Goal: Task Accomplishment & Management: Complete application form

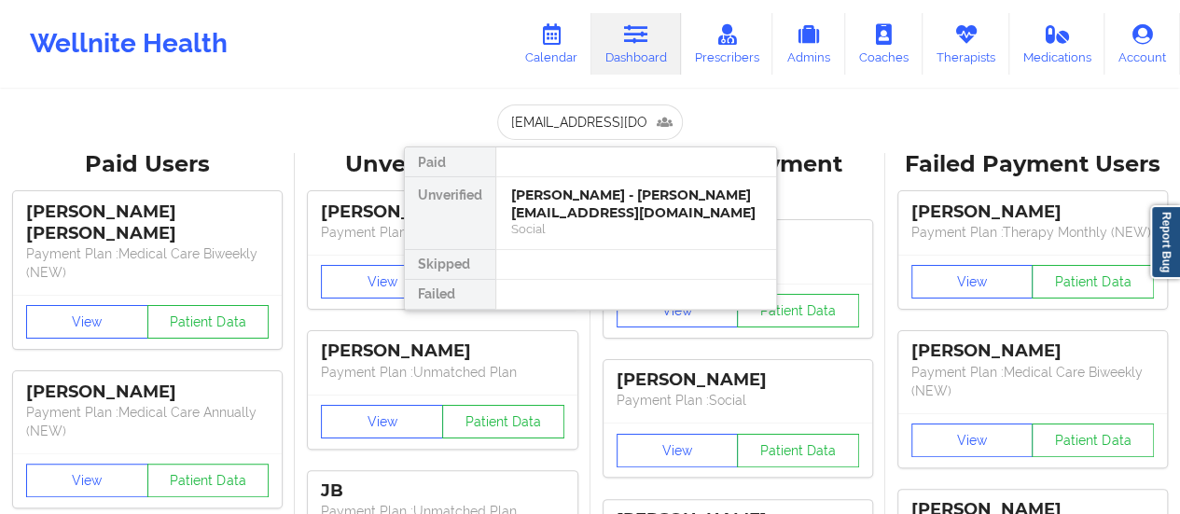
scroll to position [0, 35]
click at [546, 206] on div "[PERSON_NAME] - [EMAIL_ADDRESS][DOMAIN_NAME]" at bounding box center [636, 204] width 250 height 35
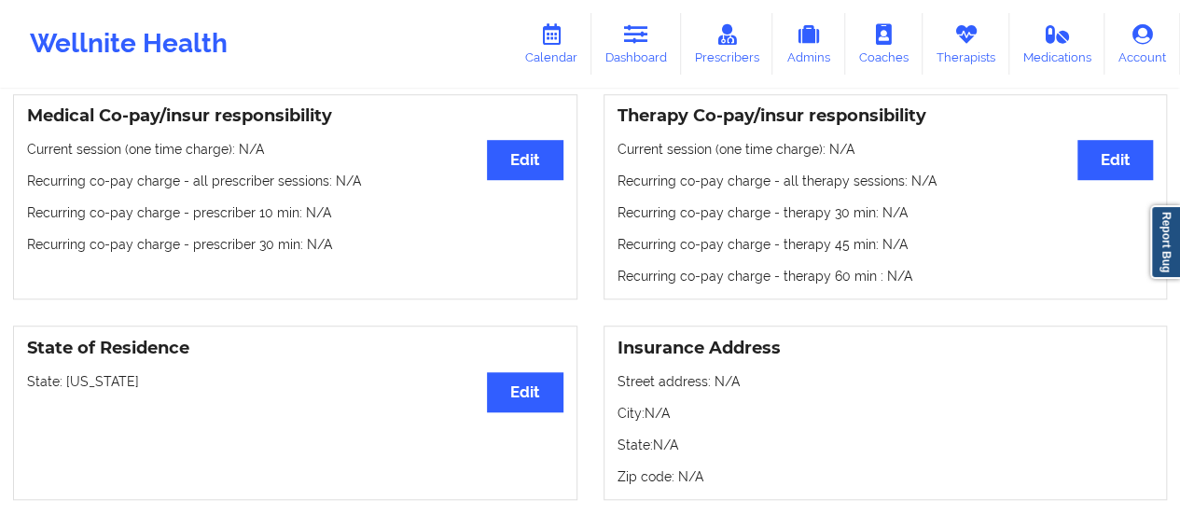
scroll to position [561, 0]
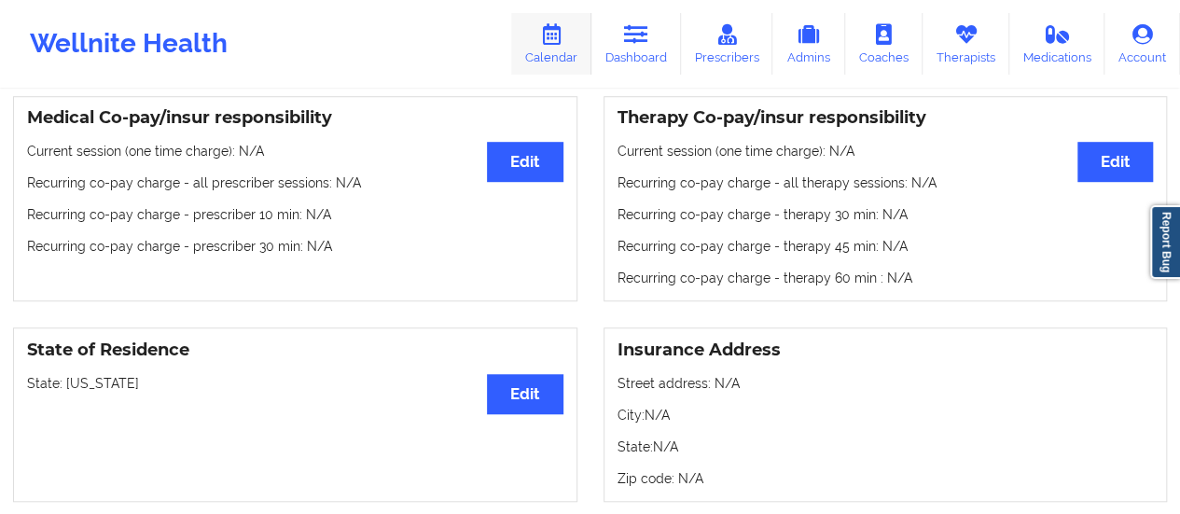
click at [551, 57] on link "Calendar" at bounding box center [551, 44] width 80 height 62
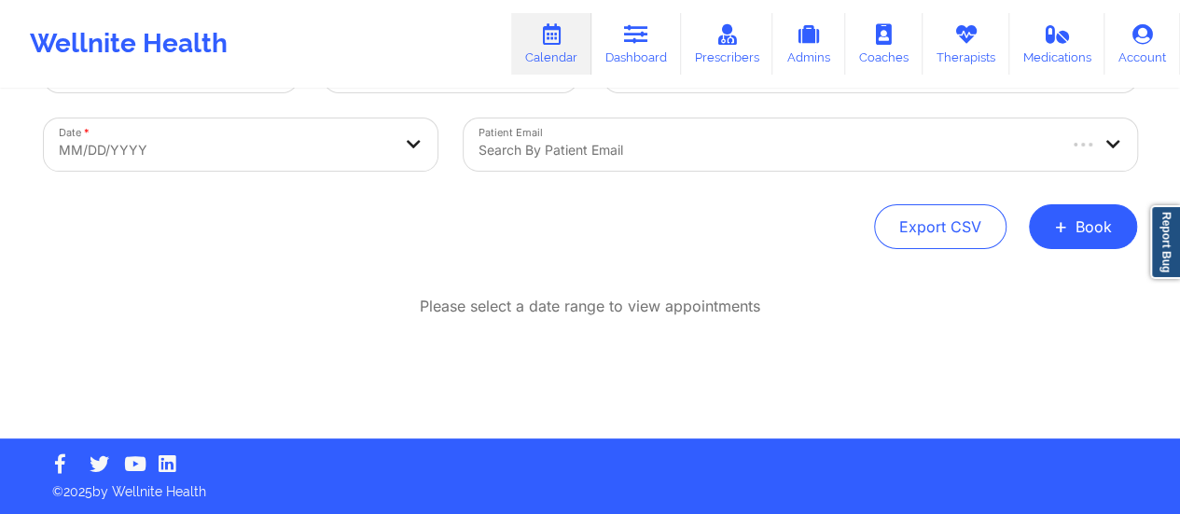
scroll to position [85, 0]
click at [1070, 231] on button "+ Book" at bounding box center [1083, 226] width 108 height 45
click at [1067, 273] on button "Therapy Session" at bounding box center [1051, 285] width 143 height 31
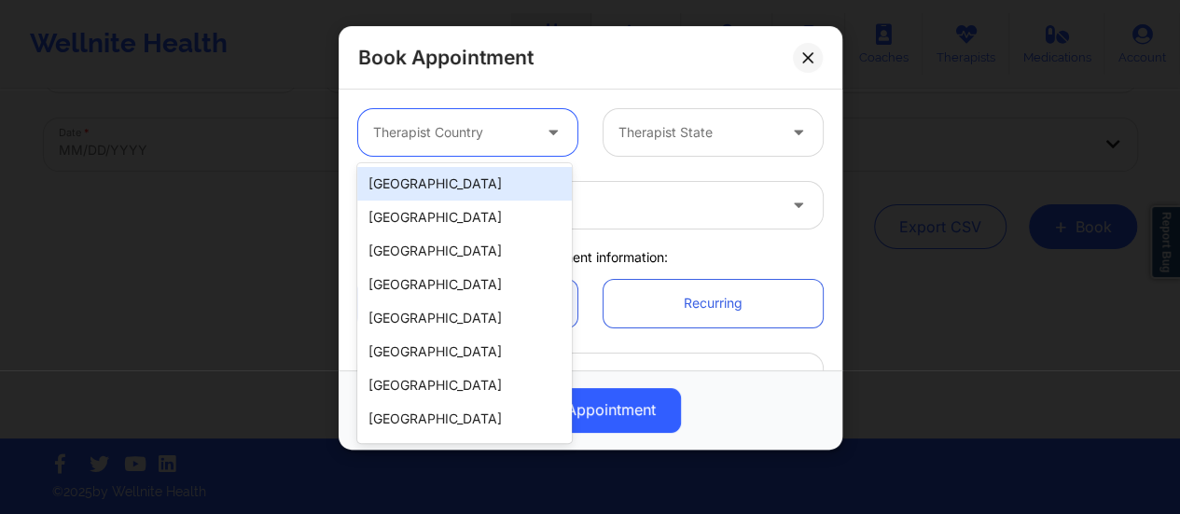
click at [481, 139] on div at bounding box center [452, 132] width 158 height 22
click at [515, 193] on div "[GEOGRAPHIC_DATA]" at bounding box center [464, 184] width 214 height 34
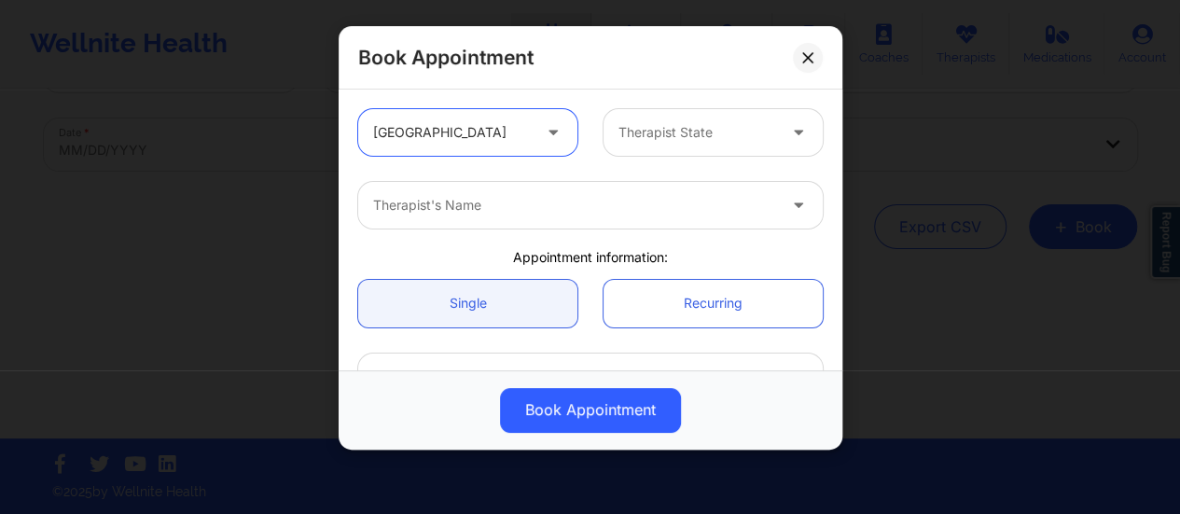
click at [705, 133] on div at bounding box center [697, 132] width 158 height 22
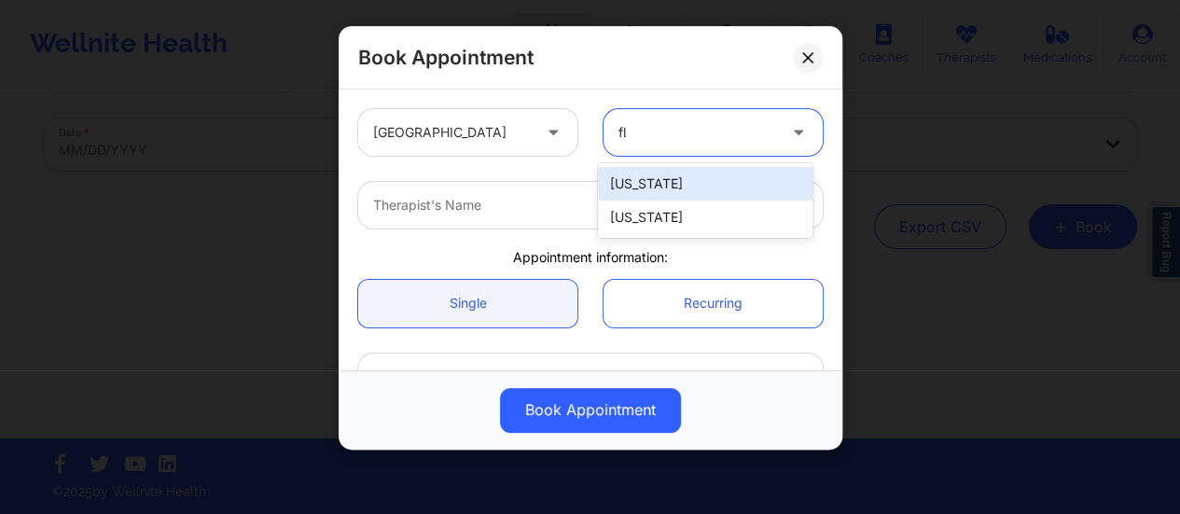
type input "flo"
click at [675, 187] on div "[US_STATE]" at bounding box center [705, 184] width 214 height 34
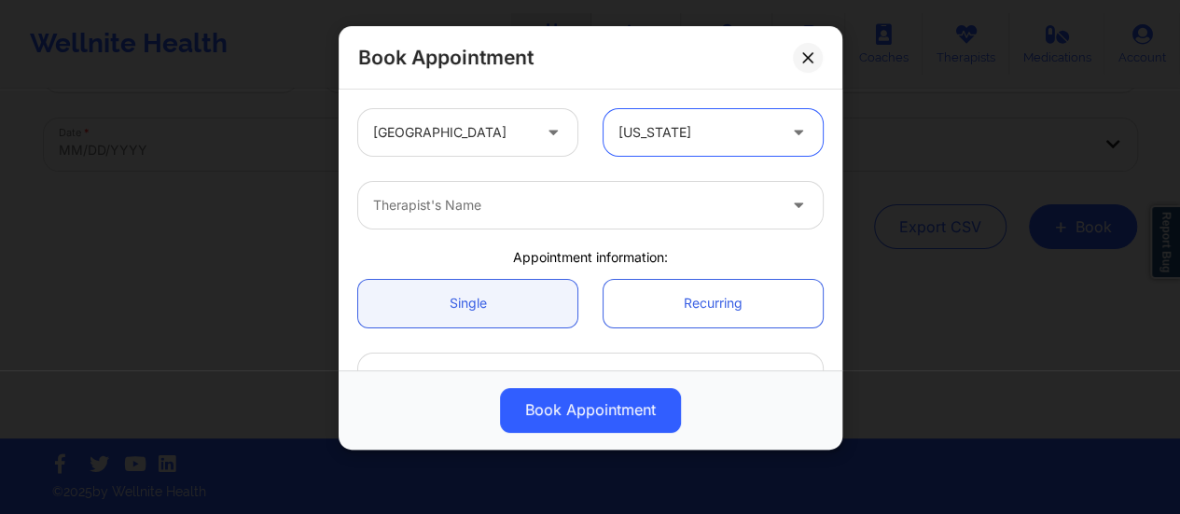
click at [590, 202] on div at bounding box center [574, 205] width 403 height 22
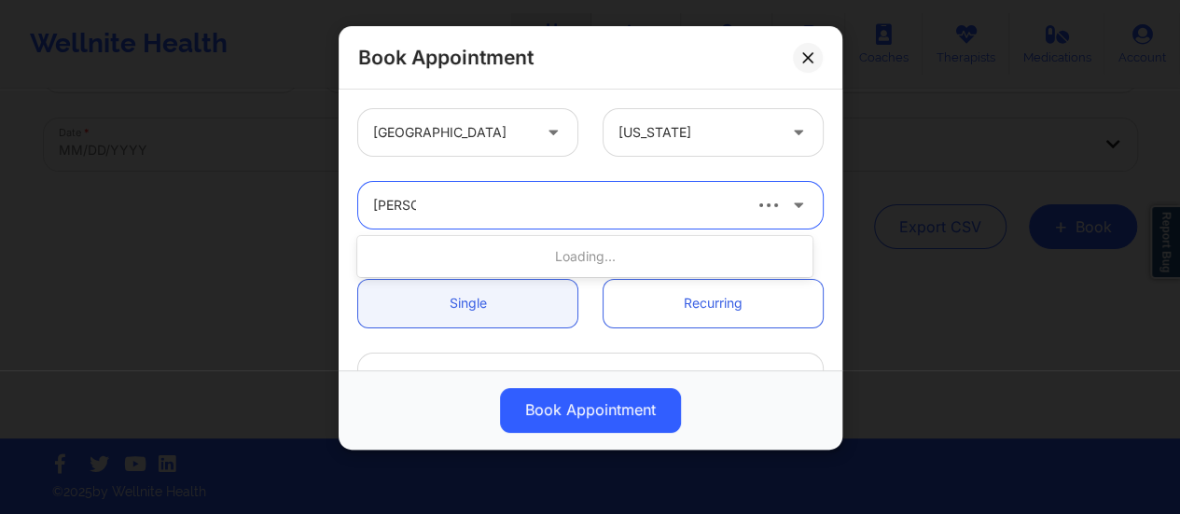
type input "[PERSON_NAME]"
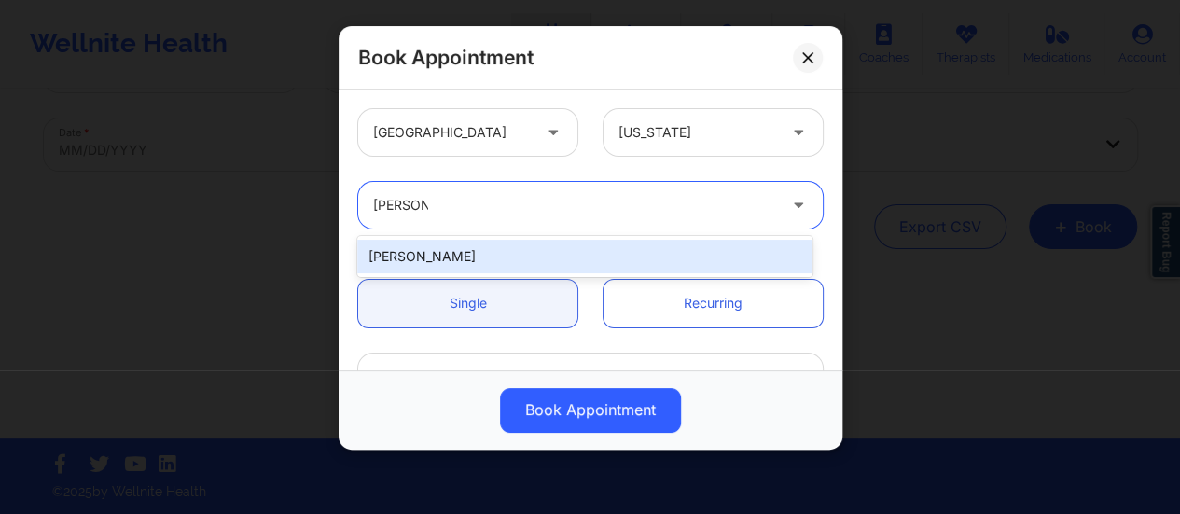
click at [558, 250] on div "[PERSON_NAME]" at bounding box center [584, 257] width 455 height 34
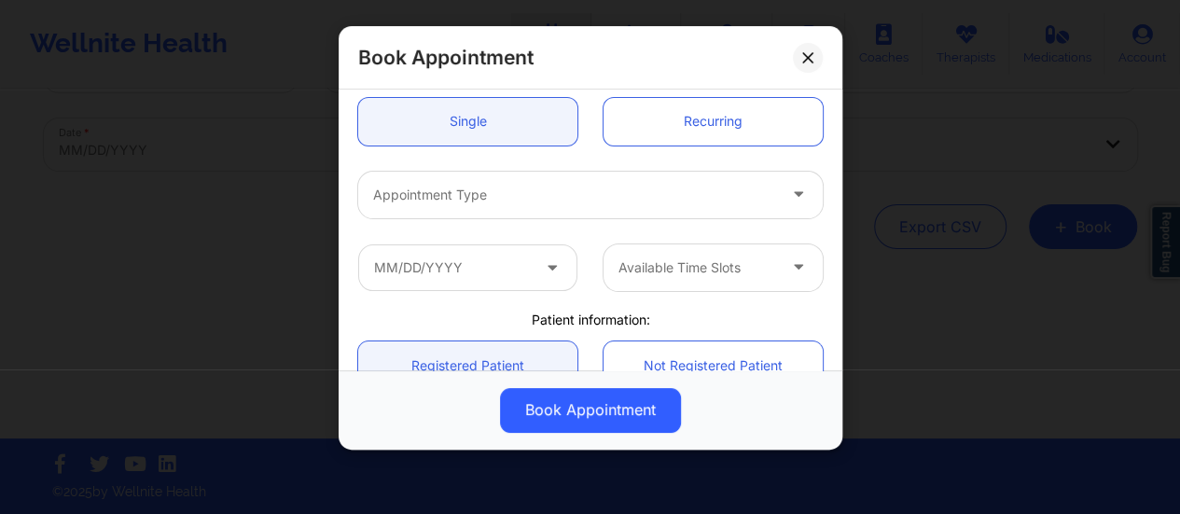
scroll to position [175, 0]
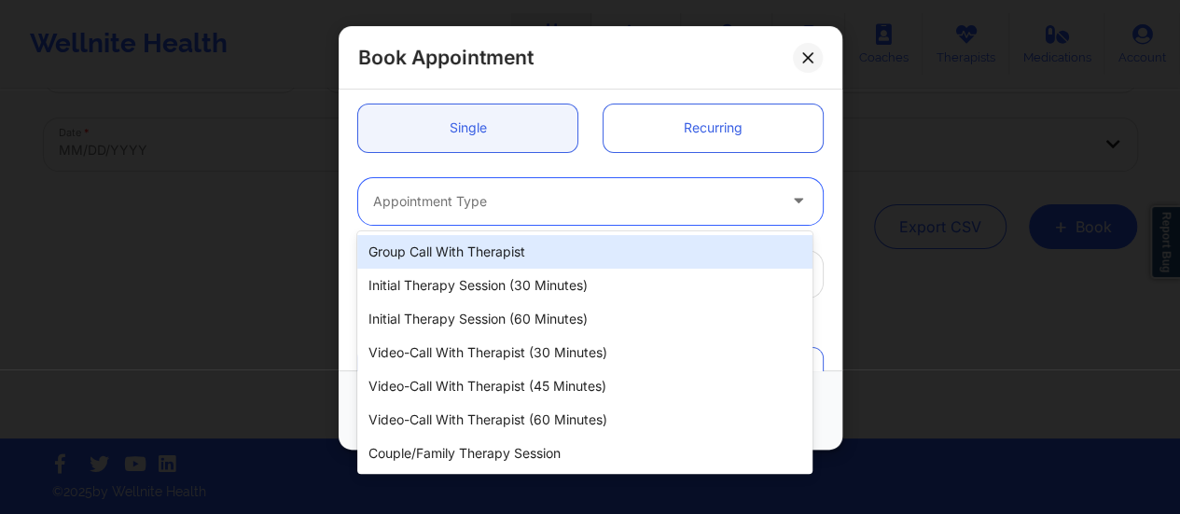
click at [515, 190] on div at bounding box center [574, 201] width 403 height 22
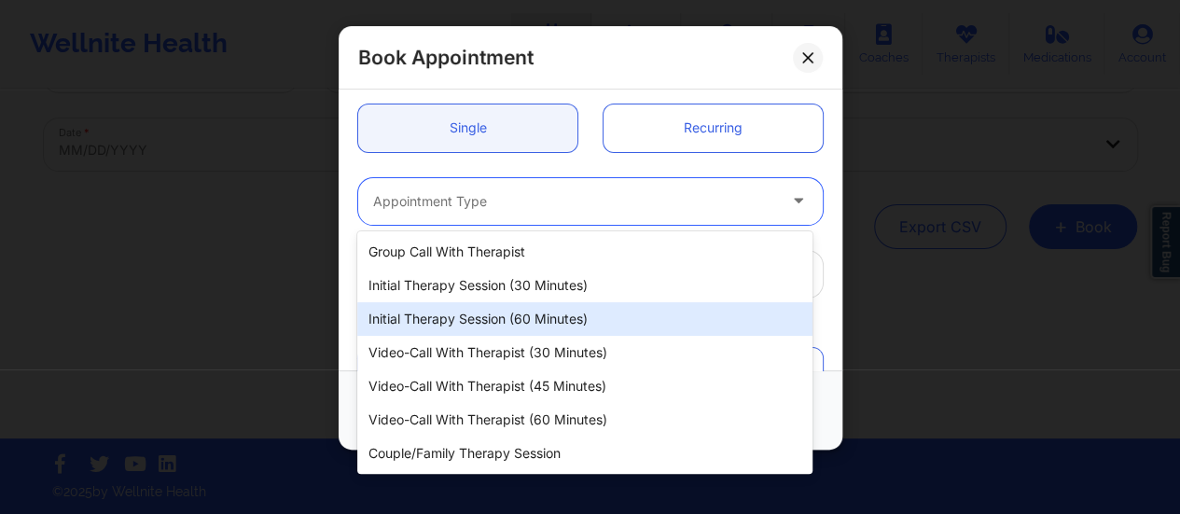
click at [530, 327] on div "Initial Therapy Session (60 minutes)" at bounding box center [584, 319] width 455 height 34
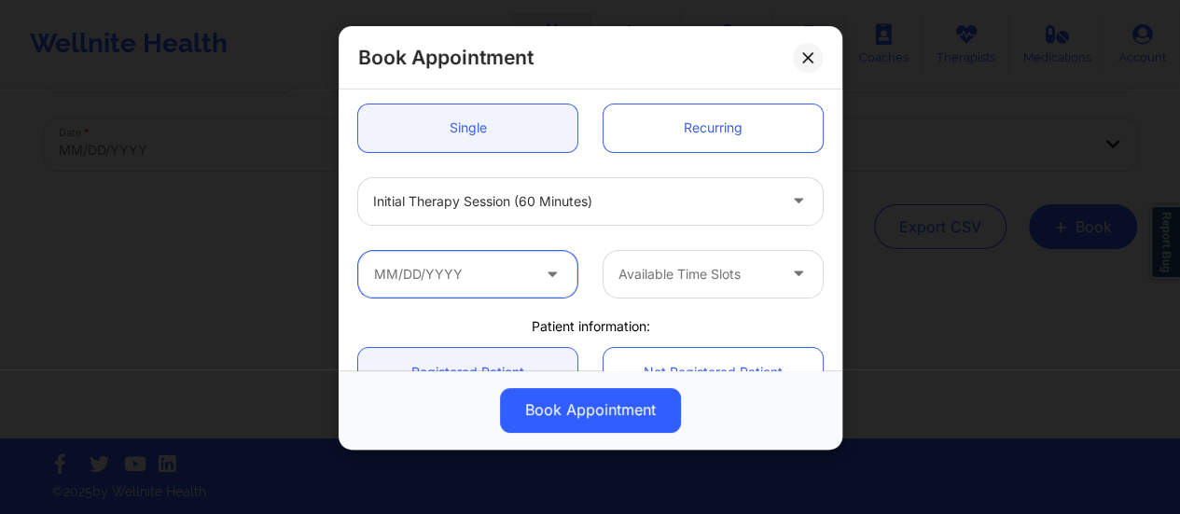
click at [487, 276] on input "text" at bounding box center [467, 274] width 219 height 47
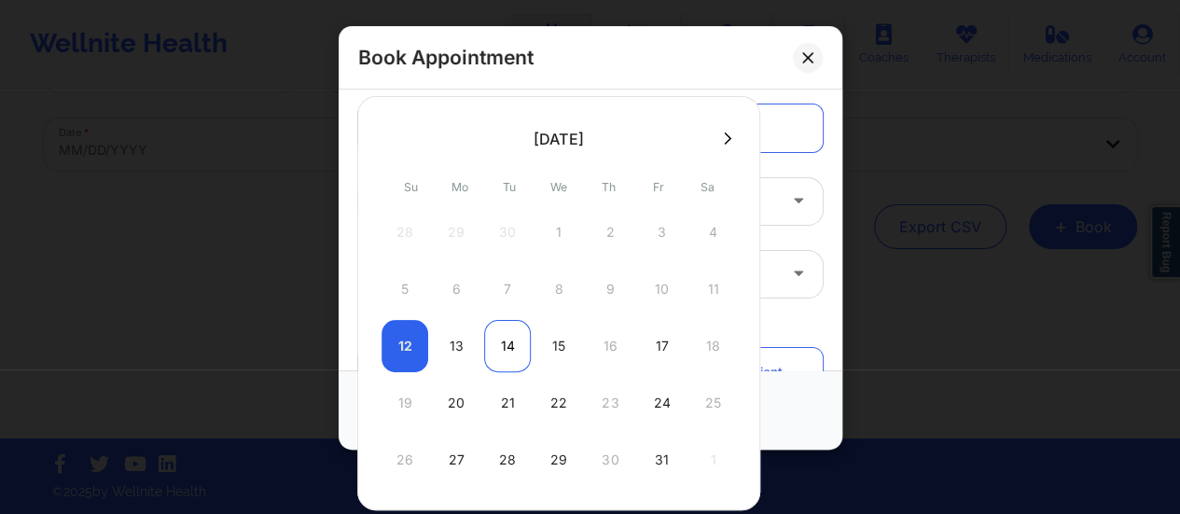
click at [500, 348] on div "14" at bounding box center [507, 346] width 47 height 52
type input "[DATE]"
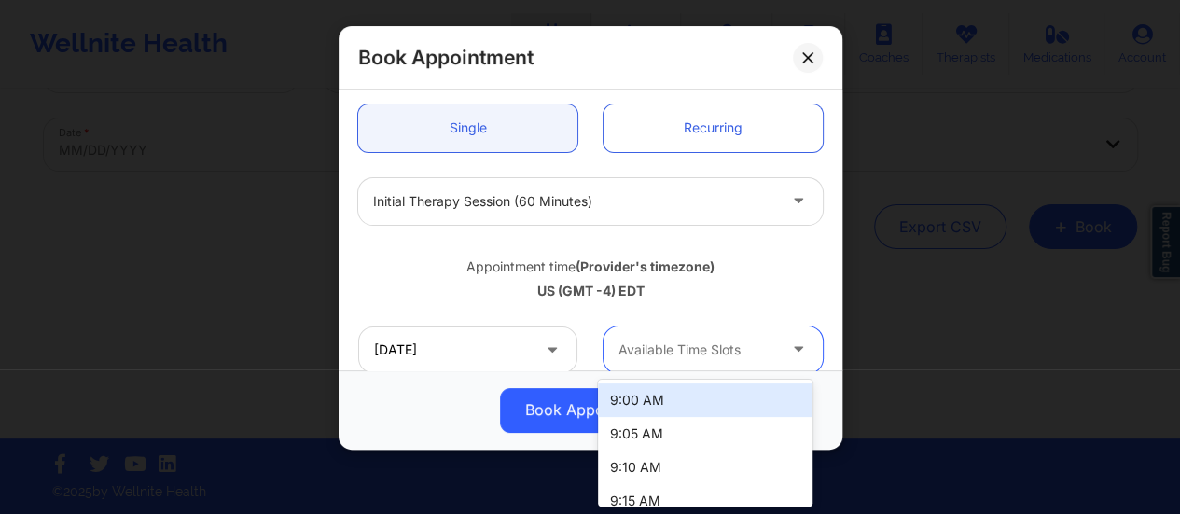
click at [728, 357] on div at bounding box center [697, 350] width 158 height 22
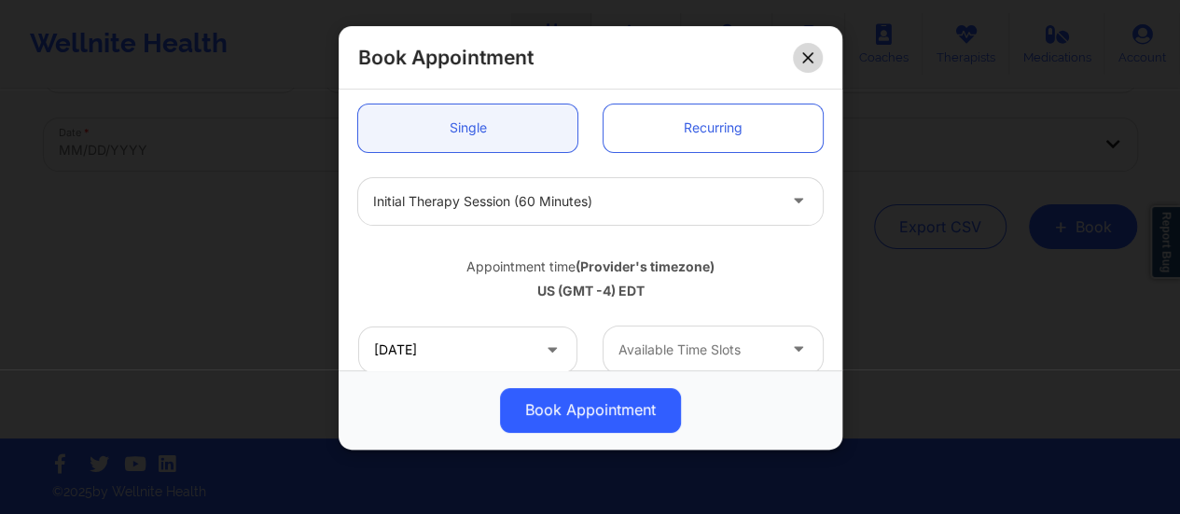
click at [813, 64] on button at bounding box center [808, 58] width 30 height 30
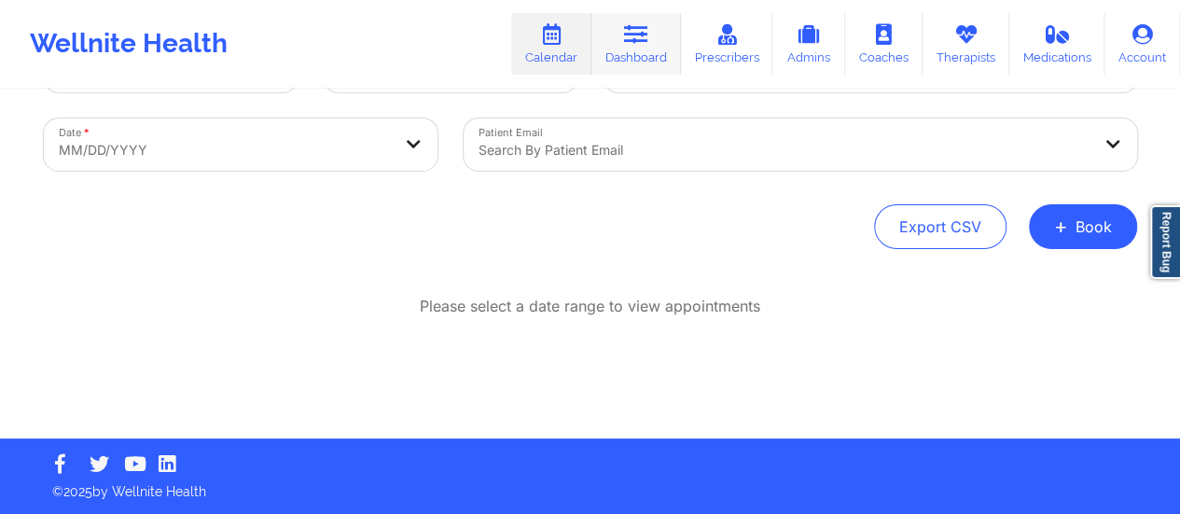
click at [666, 53] on link "Dashboard" at bounding box center [636, 44] width 90 height 62
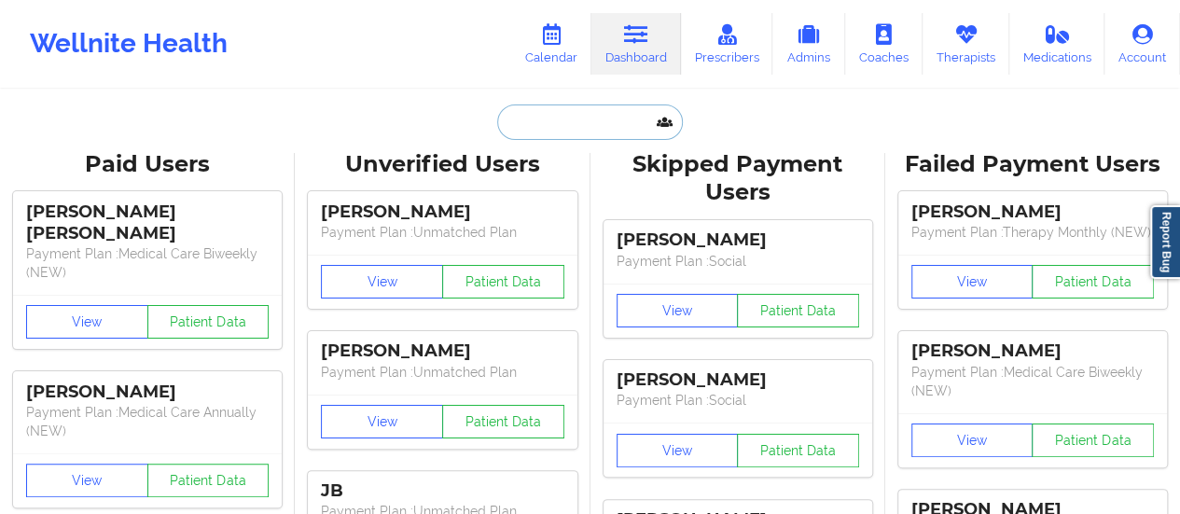
click at [582, 132] on input "text" at bounding box center [589, 121] width 185 height 35
paste input "[EMAIL_ADDRESS][DOMAIN_NAME]"
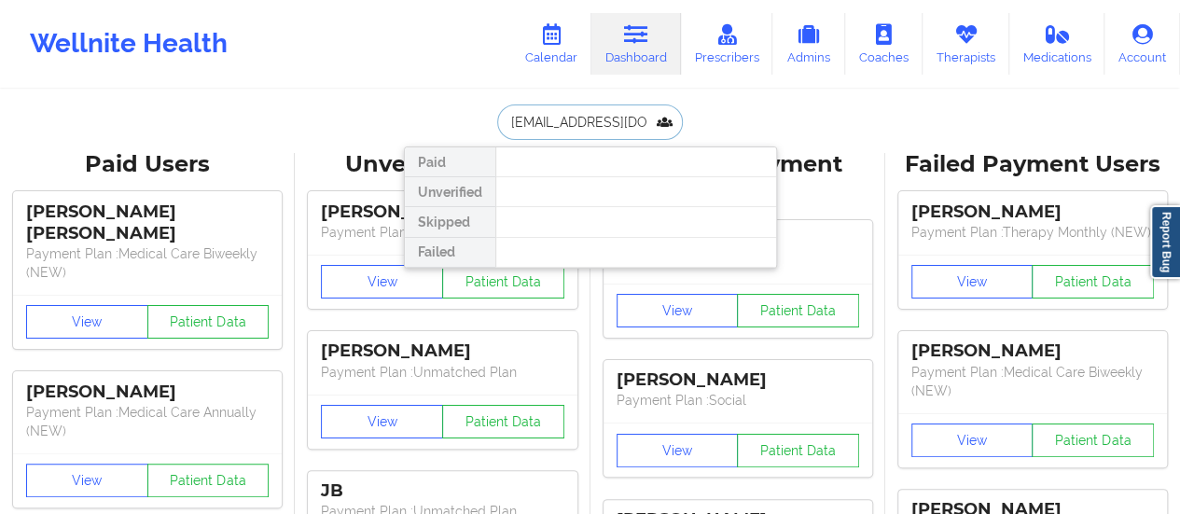
type input "[EMAIL_ADDRESS][DOMAIN_NAME]"
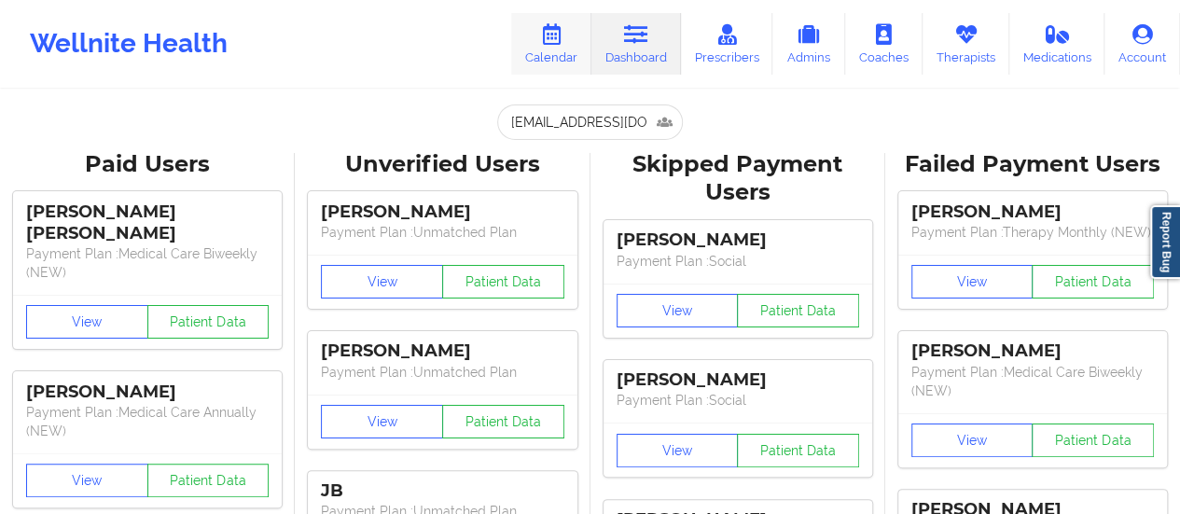
click at [557, 74] on link "Calendar" at bounding box center [551, 44] width 80 height 62
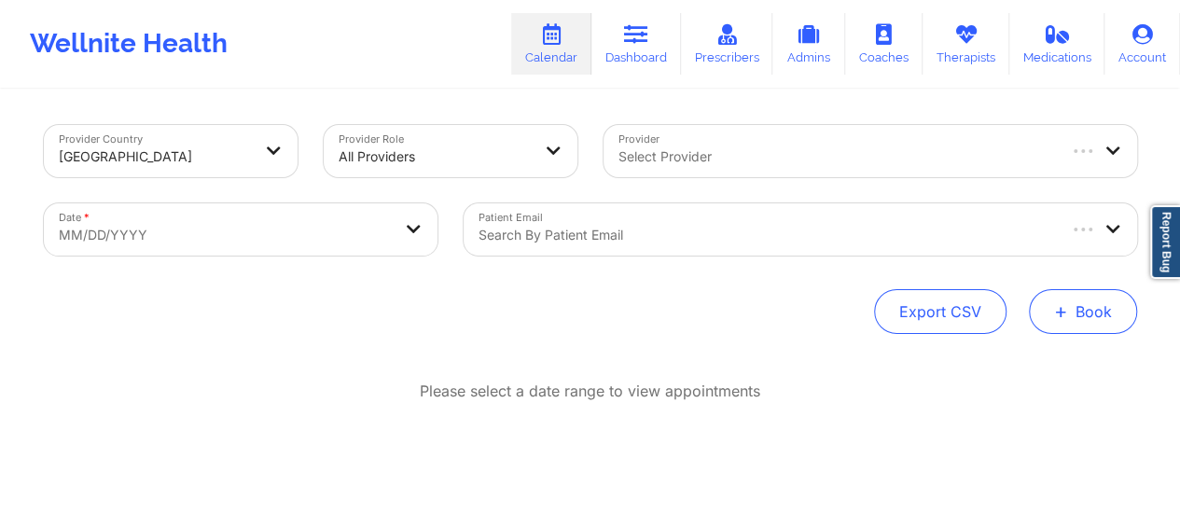
click at [1075, 310] on button "+ Book" at bounding box center [1083, 311] width 108 height 45
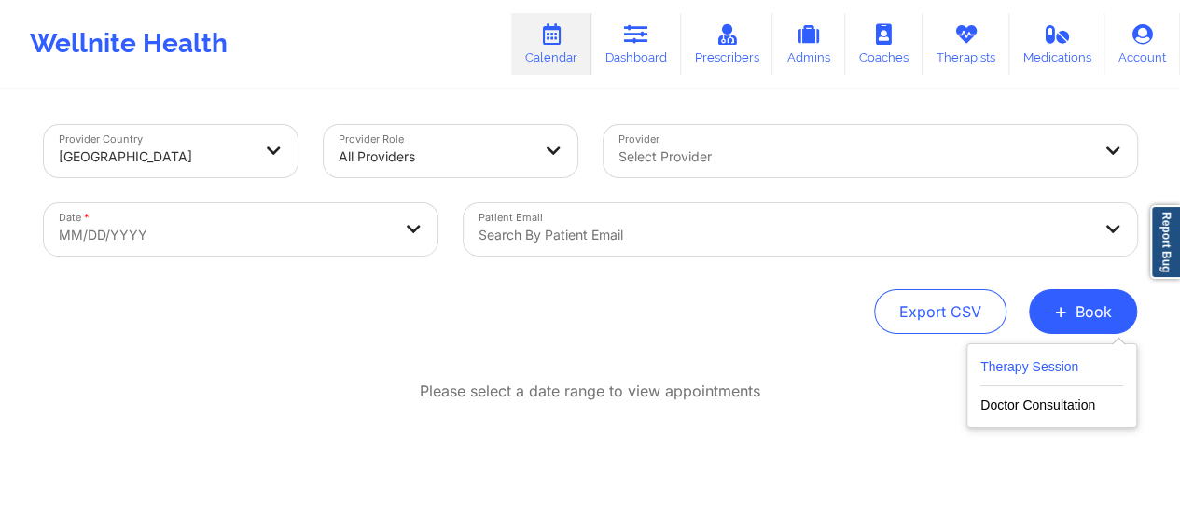
click at [999, 362] on button "Therapy Session" at bounding box center [1051, 370] width 143 height 31
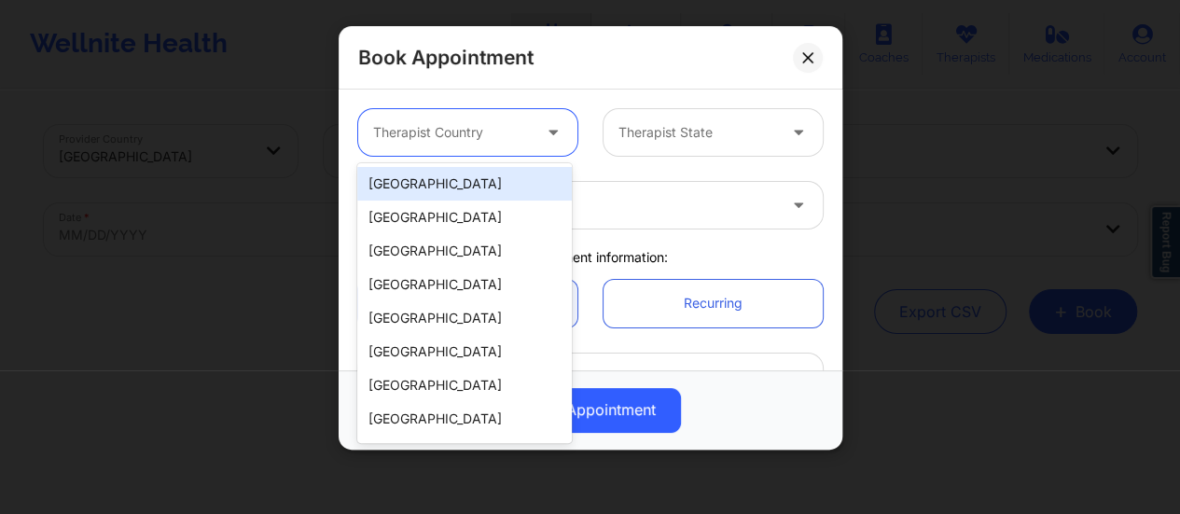
click at [465, 146] on div "Therapist Country" at bounding box center [445, 132] width 174 height 47
click at [471, 167] on div "[GEOGRAPHIC_DATA]" at bounding box center [464, 184] width 214 height 34
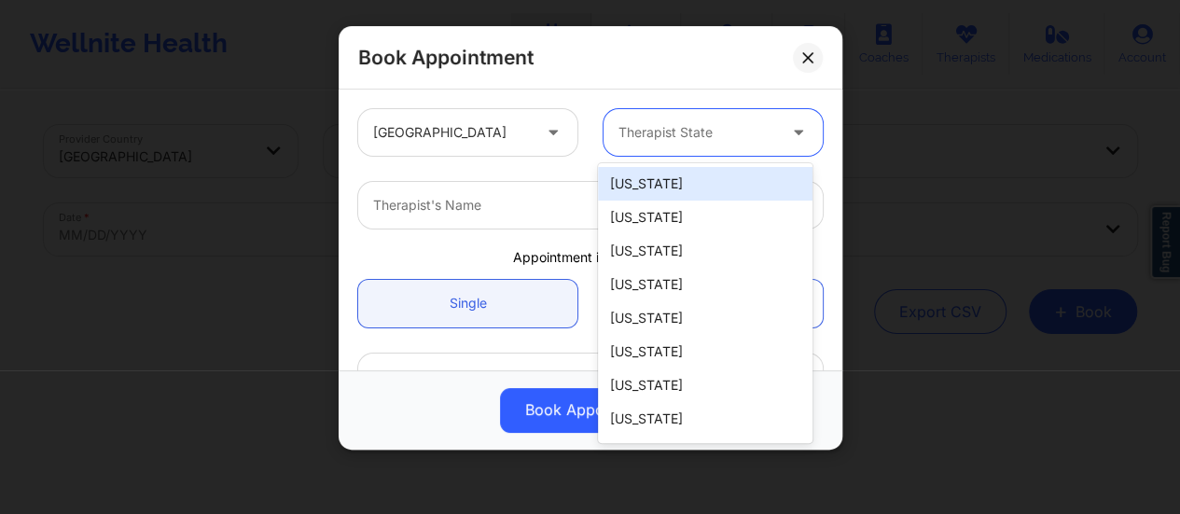
click at [693, 130] on div at bounding box center [697, 132] width 158 height 22
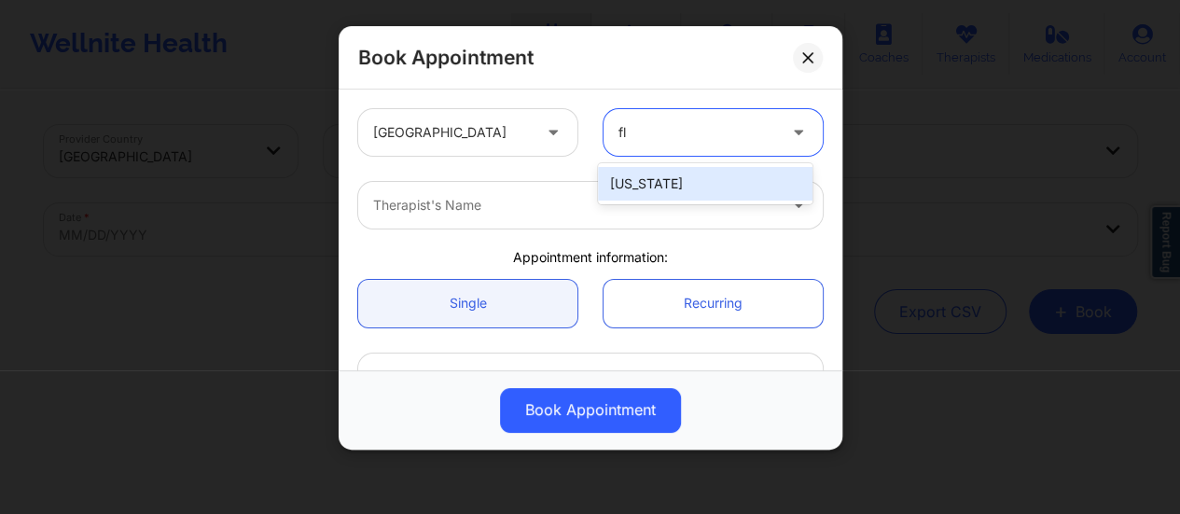
type input "flo"
click at [671, 178] on div "[US_STATE]" at bounding box center [705, 184] width 214 height 34
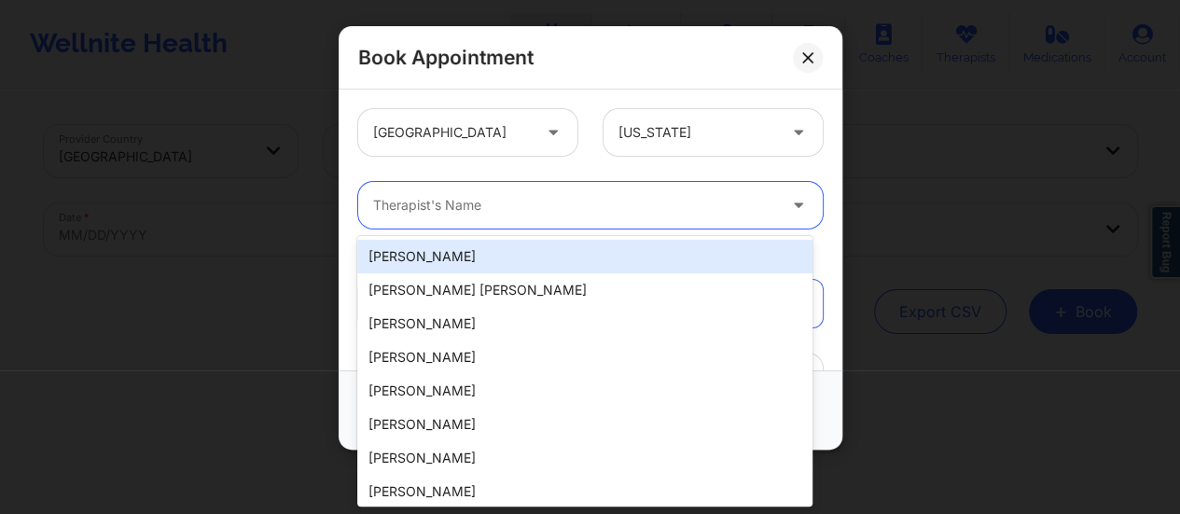
click at [580, 212] on div at bounding box center [574, 205] width 403 height 22
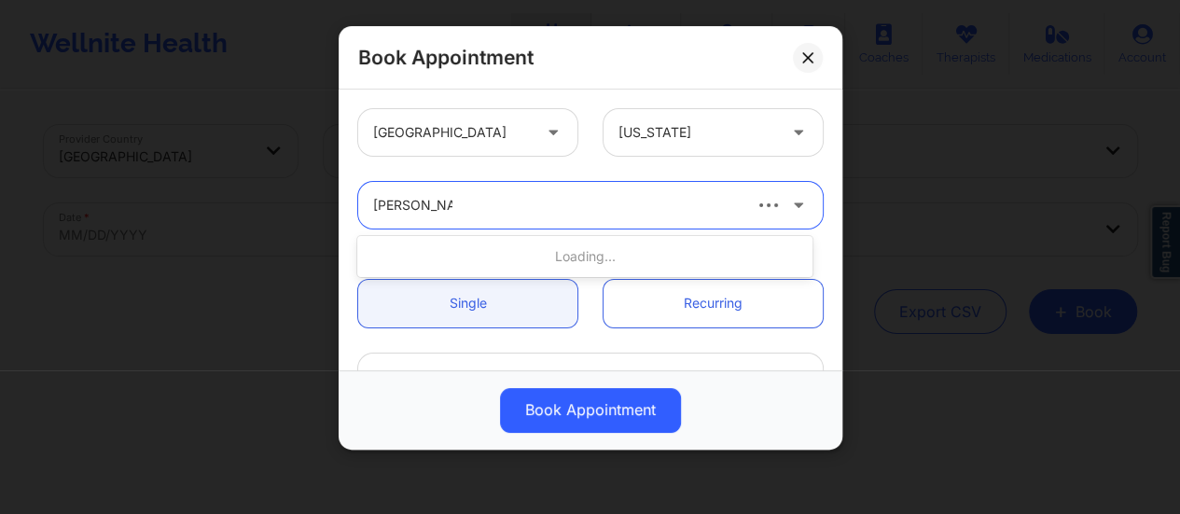
type input "[PERSON_NAME]"
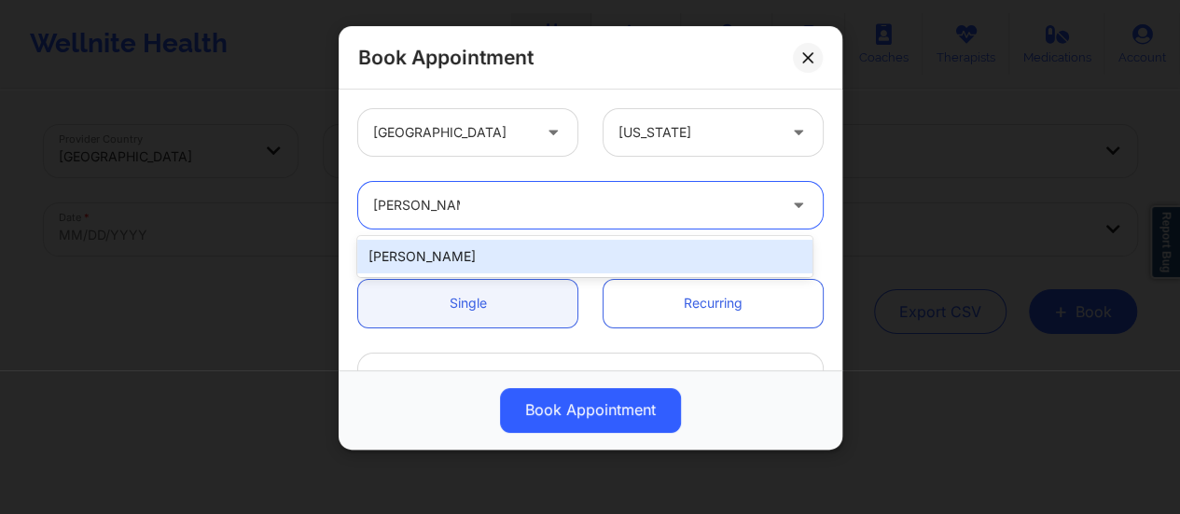
click at [601, 260] on div "[PERSON_NAME]" at bounding box center [584, 257] width 455 height 34
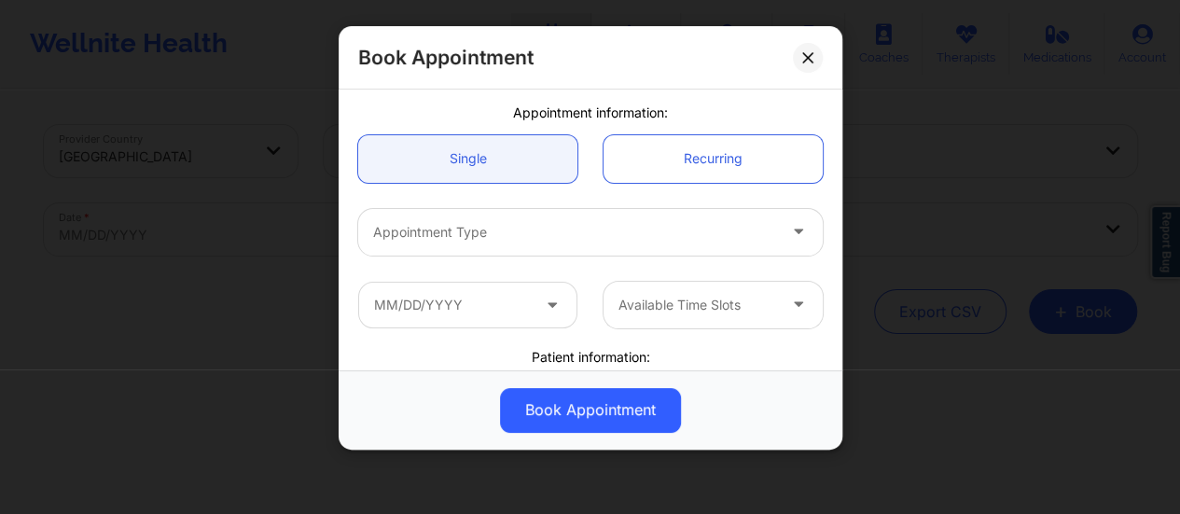
scroll to position [173, 0]
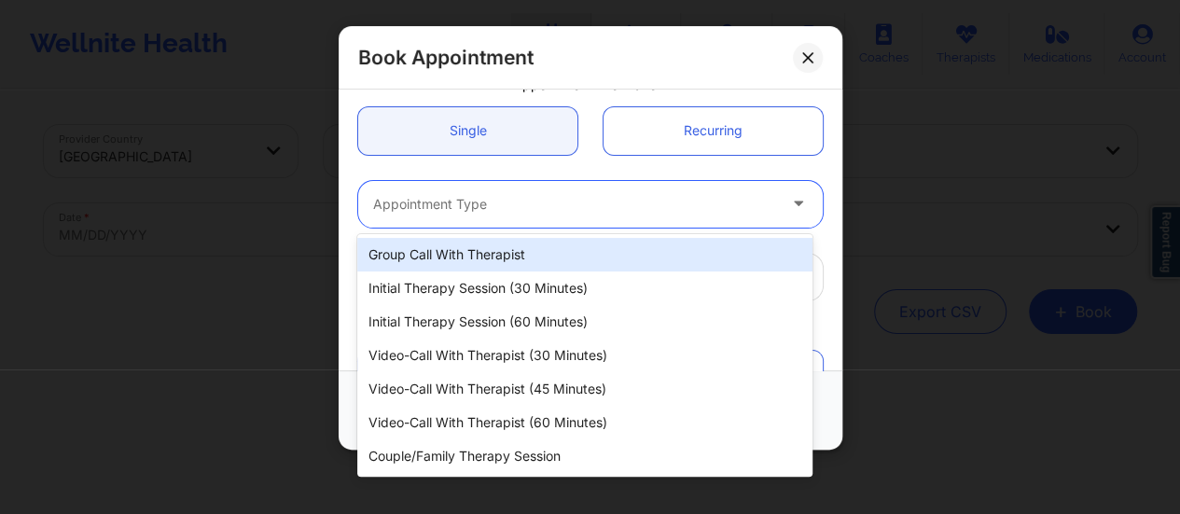
click at [531, 215] on div "Appointment Type" at bounding box center [568, 204] width 420 height 47
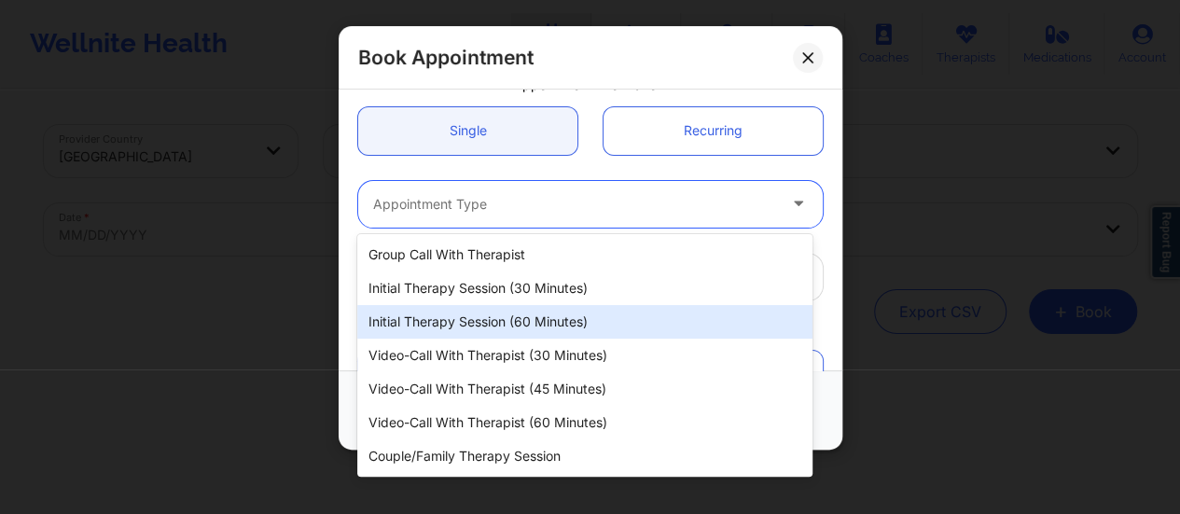
click at [545, 318] on div "Initial Therapy Session (60 minutes)" at bounding box center [584, 322] width 455 height 34
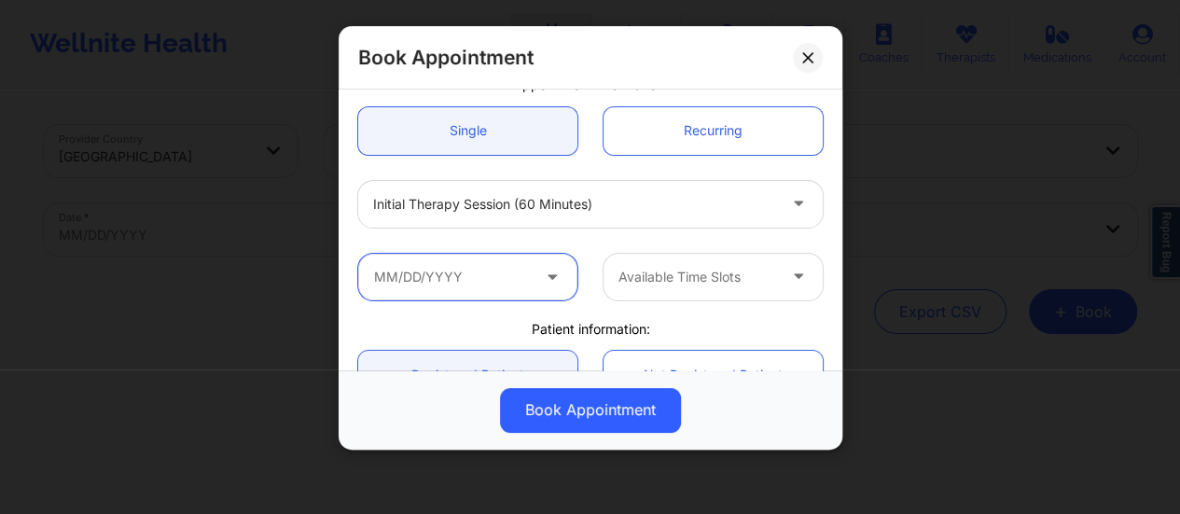
click at [509, 284] on input "text" at bounding box center [467, 277] width 219 height 47
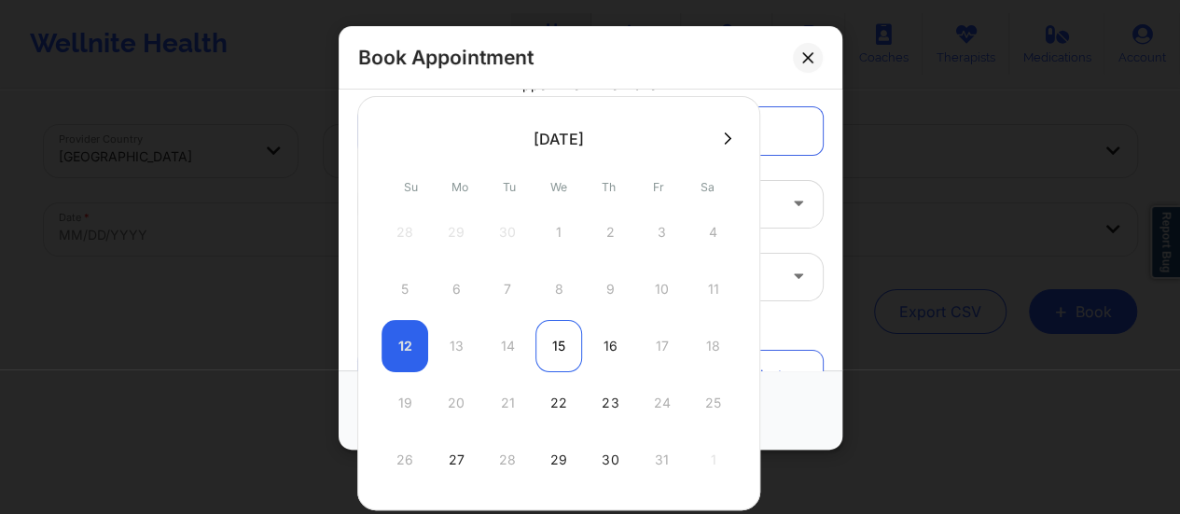
click at [565, 339] on div "15" at bounding box center [558, 346] width 47 height 52
type input "[DATE]"
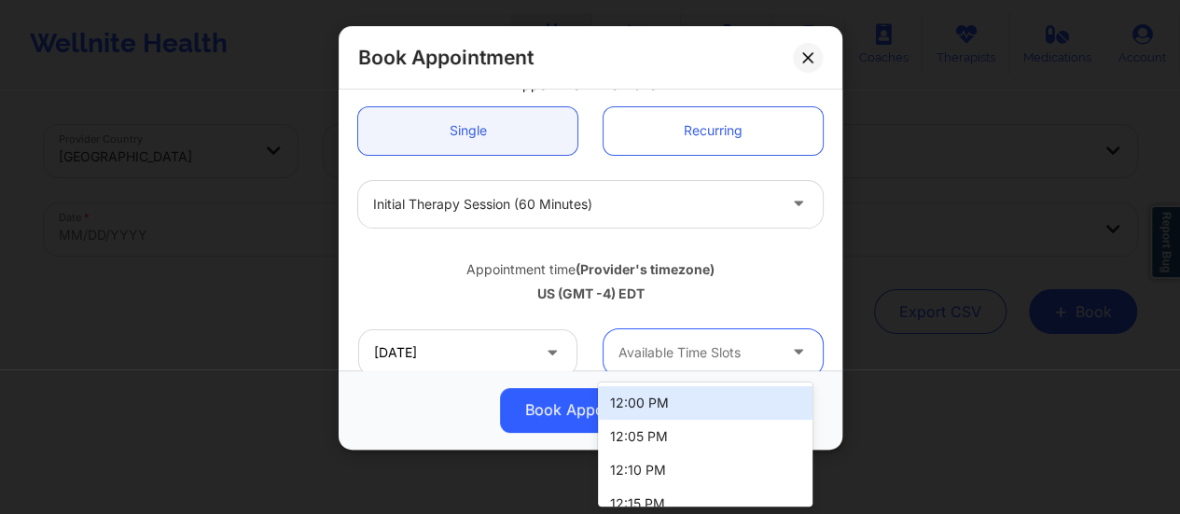
click at [726, 341] on div at bounding box center [697, 352] width 158 height 22
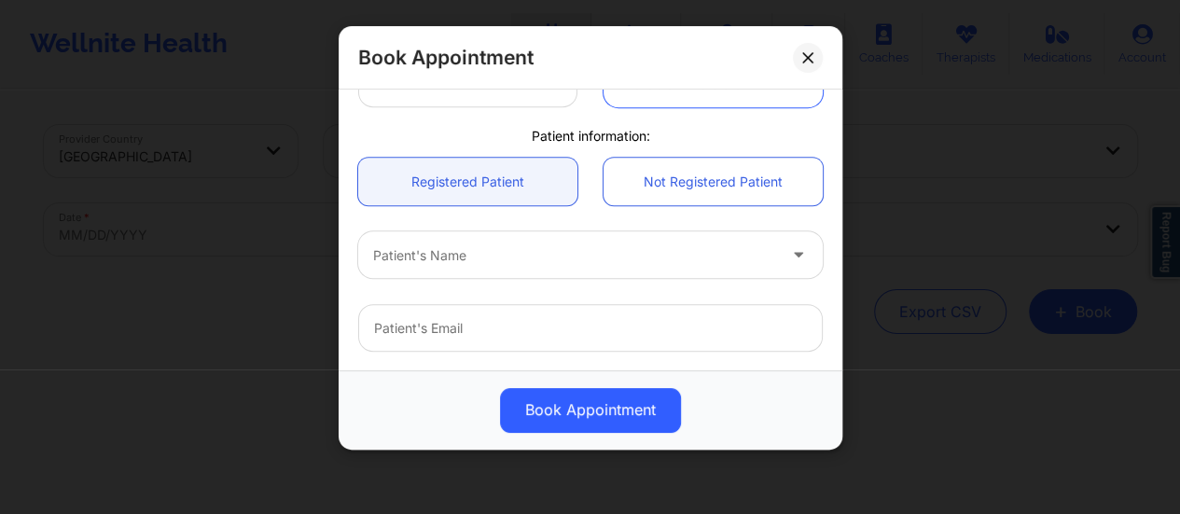
scroll to position [0, 0]
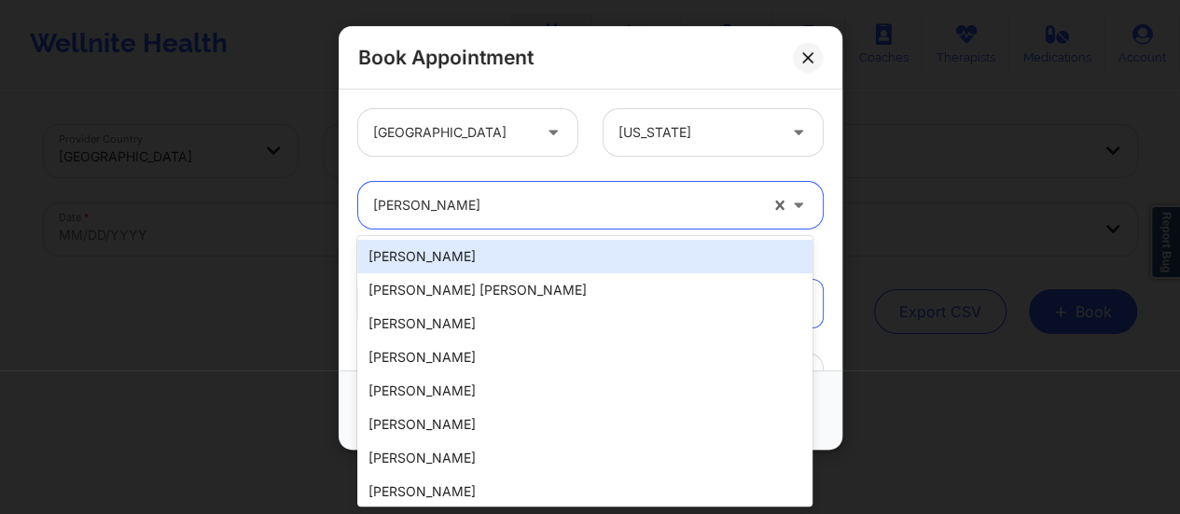
click at [617, 208] on div at bounding box center [565, 205] width 384 height 22
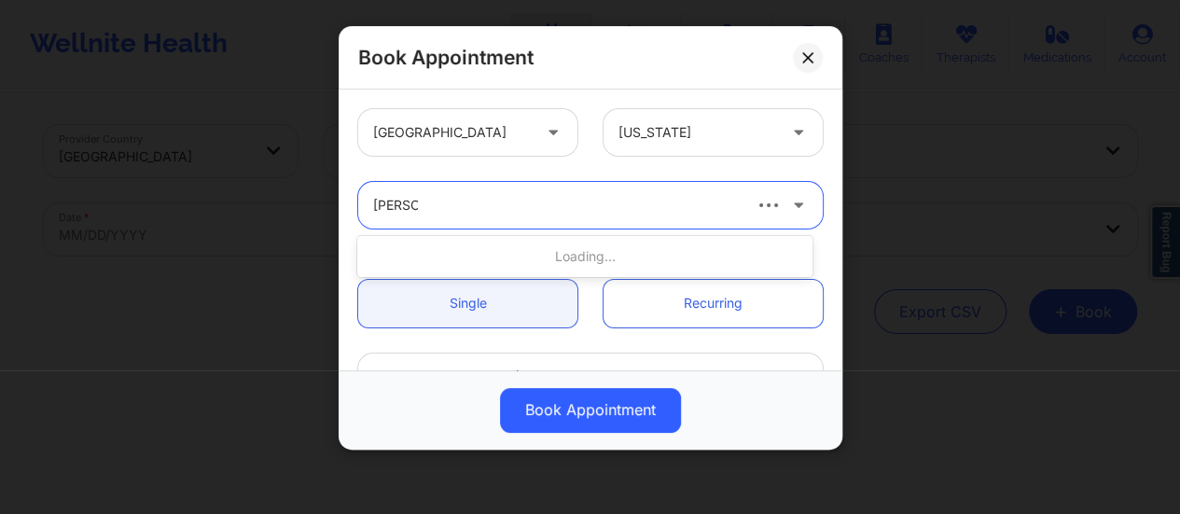
type input "[PERSON_NAME]"
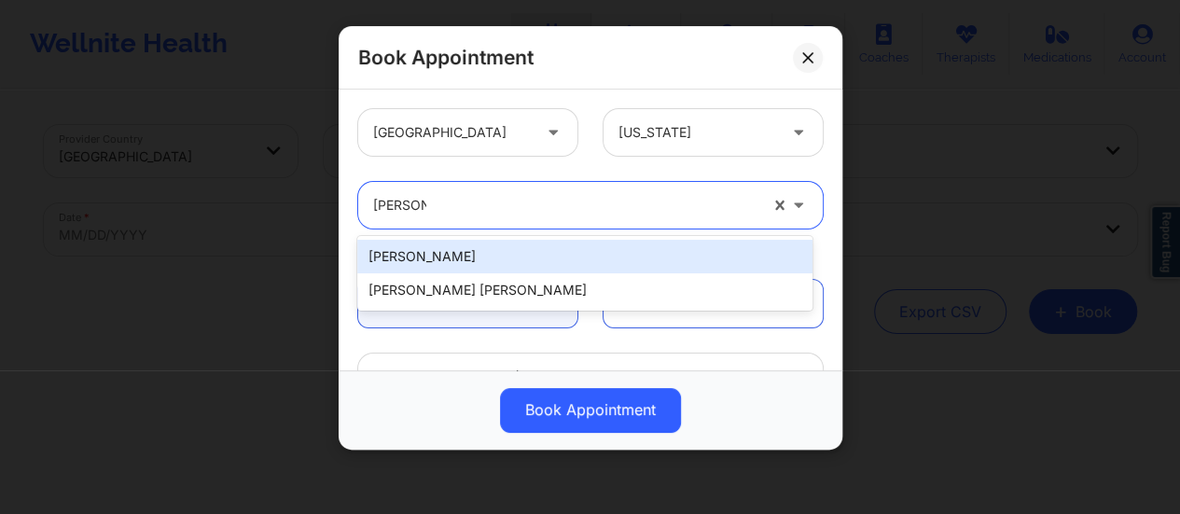
click at [473, 255] on div "[PERSON_NAME]" at bounding box center [584, 257] width 455 height 34
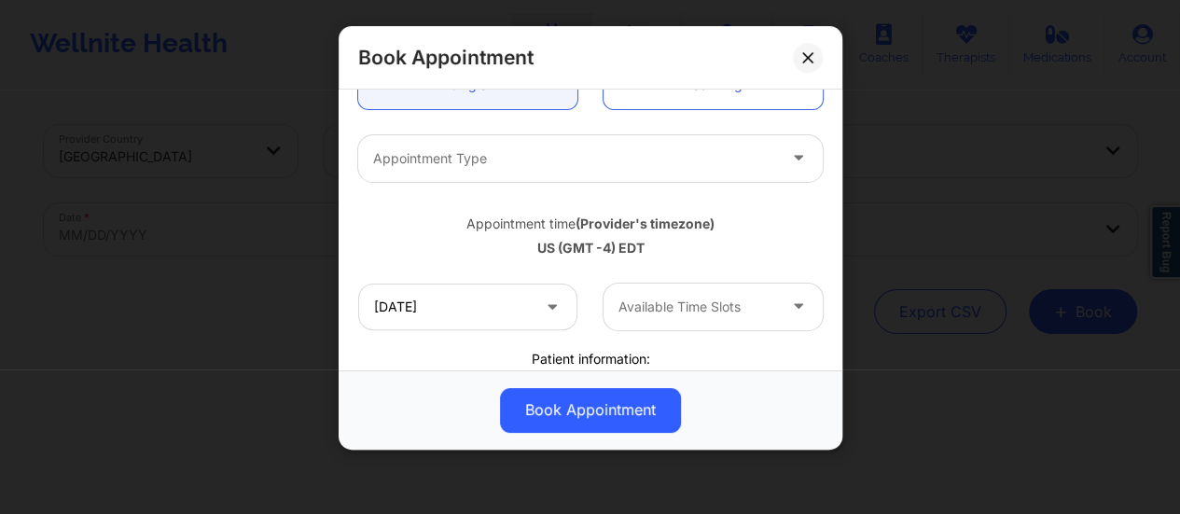
scroll to position [216, 0]
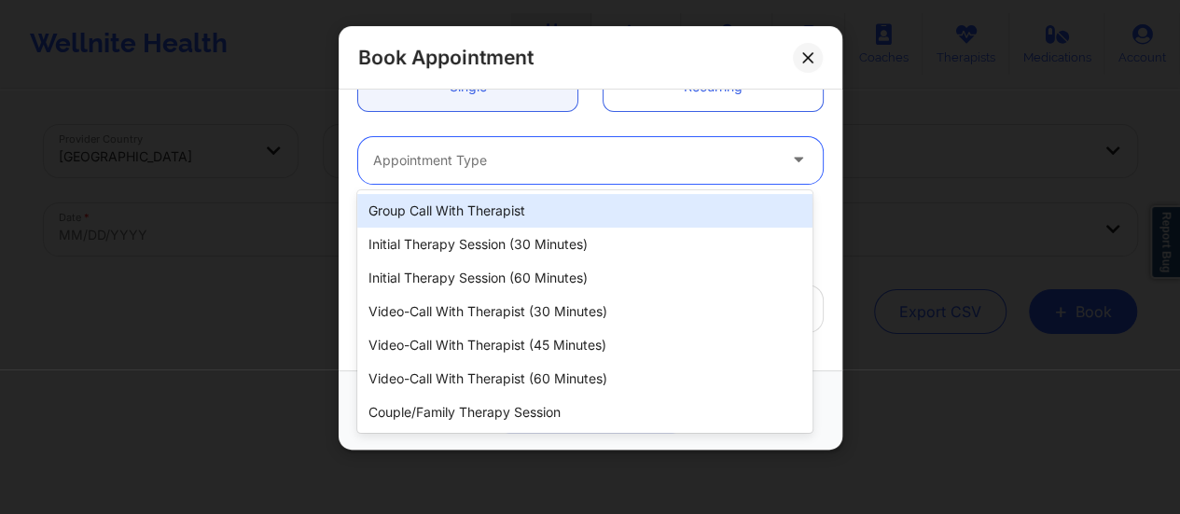
click at [556, 170] on div at bounding box center [574, 160] width 403 height 22
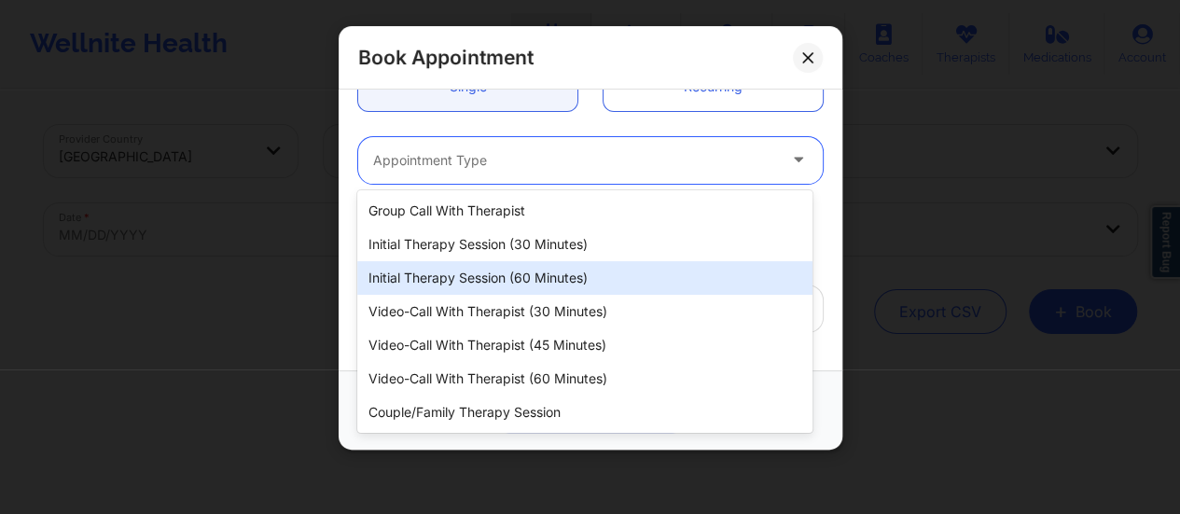
click at [560, 267] on div "Initial Therapy Session (60 minutes)" at bounding box center [584, 278] width 455 height 34
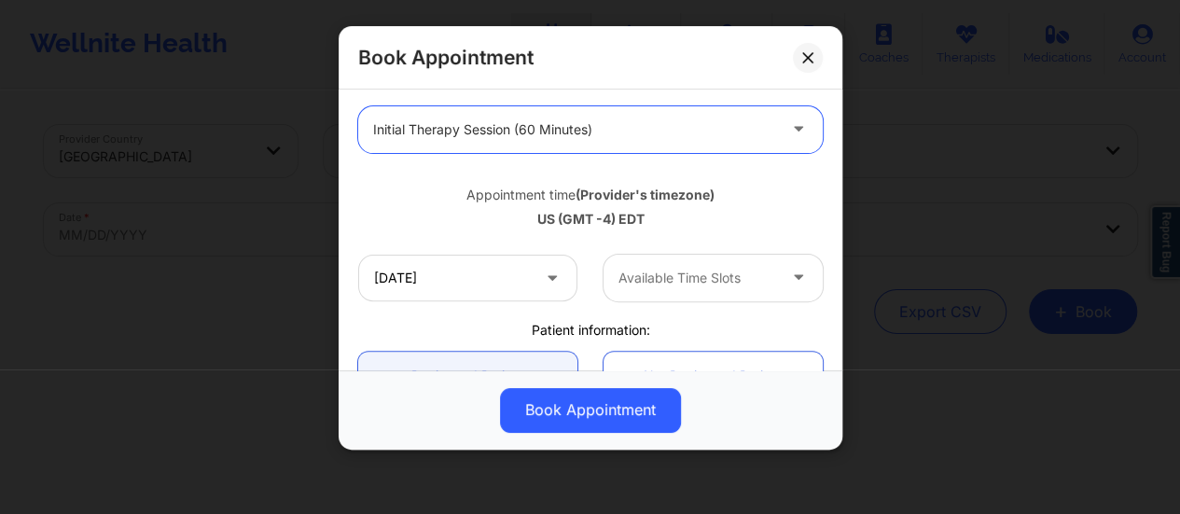
scroll to position [250, 0]
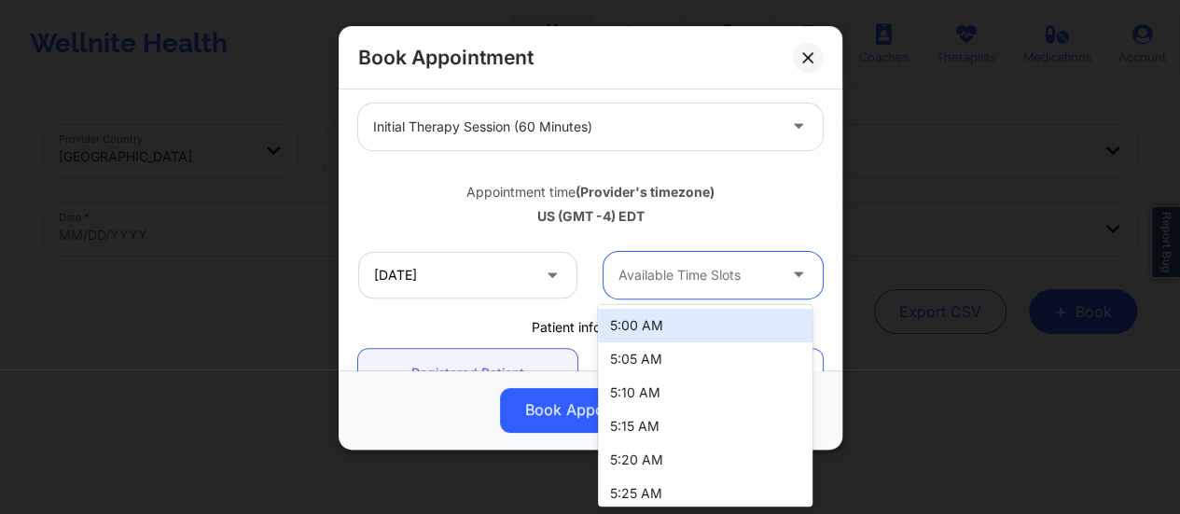
click at [645, 274] on div at bounding box center [697, 275] width 158 height 22
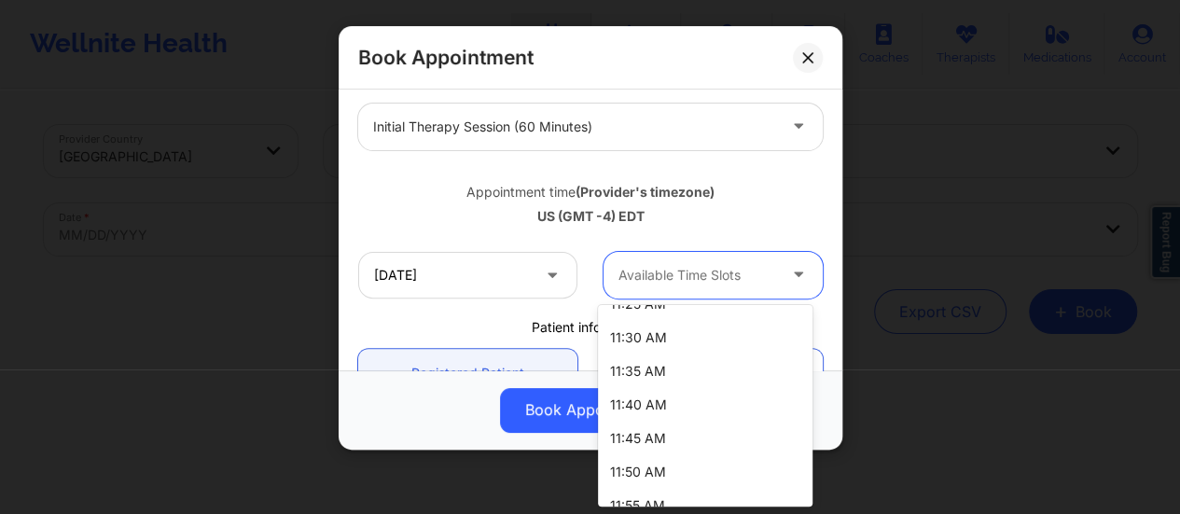
scroll to position [1036, 0]
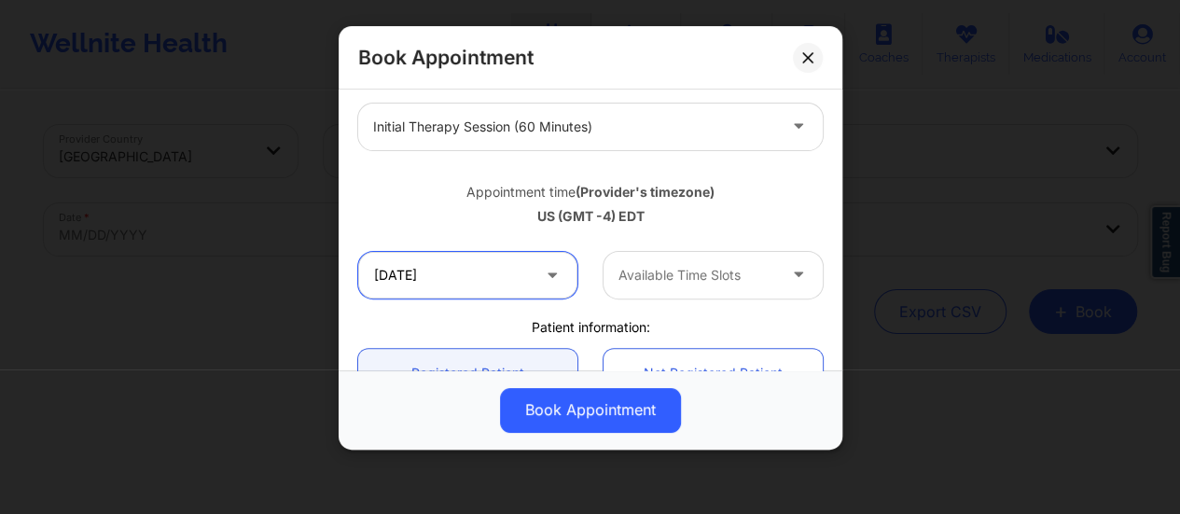
click at [509, 280] on input "[DATE]" at bounding box center [467, 275] width 219 height 47
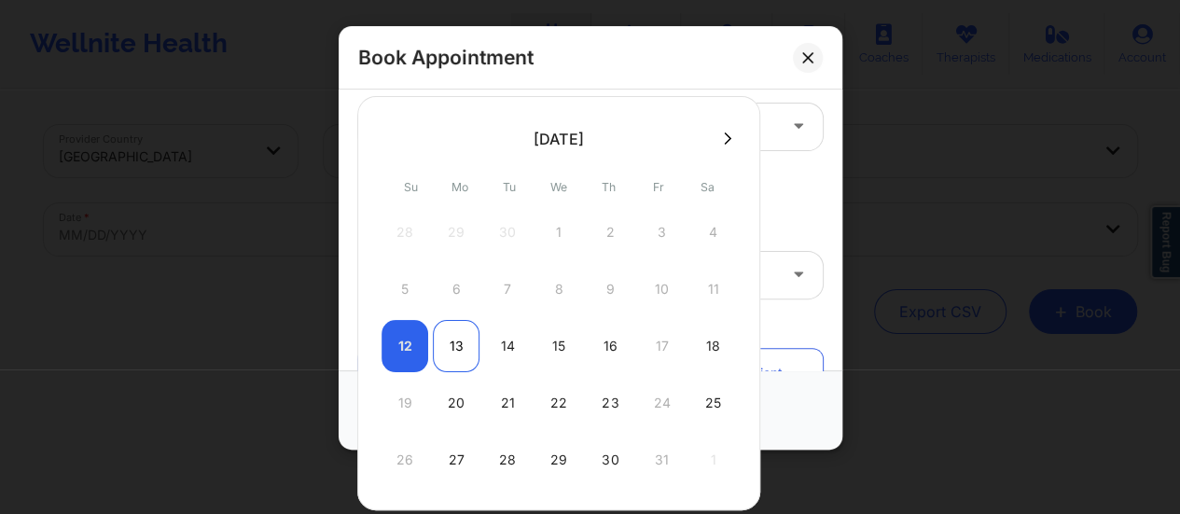
click at [445, 348] on div "13" at bounding box center [456, 346] width 47 height 52
type input "[DATE]"
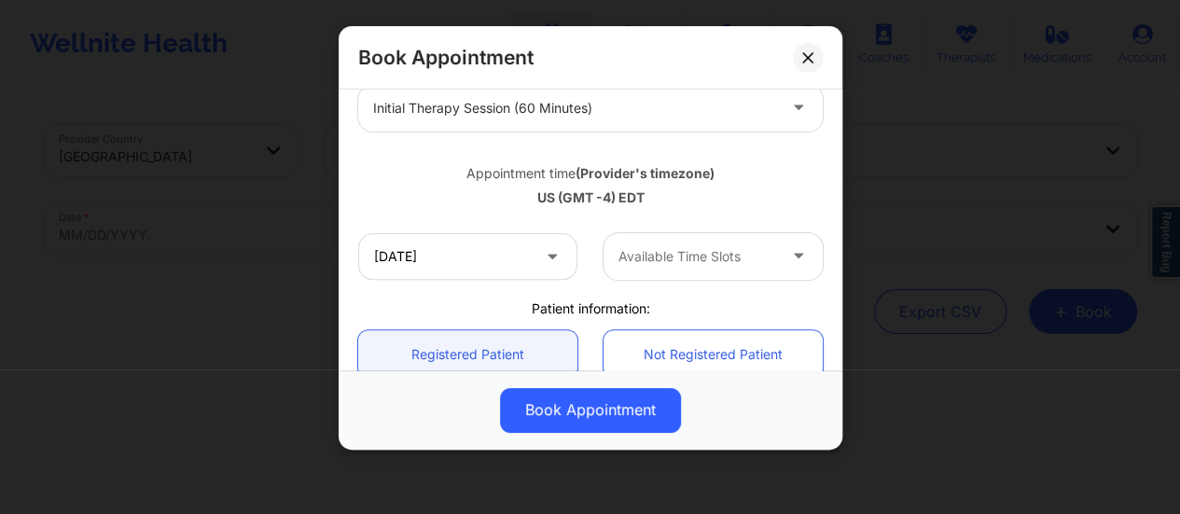
scroll to position [281, 0]
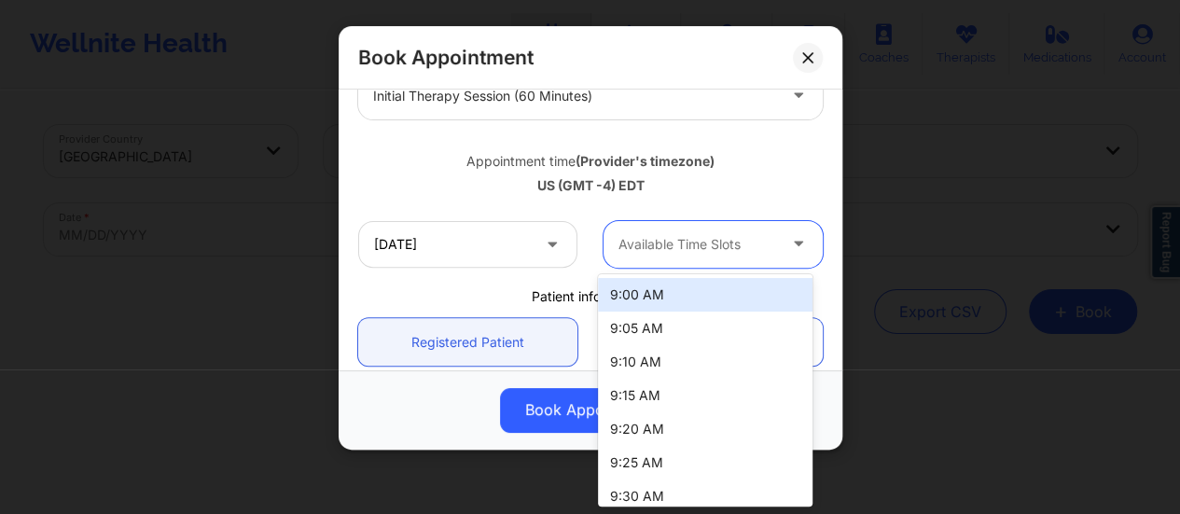
click at [708, 242] on div at bounding box center [697, 244] width 158 height 22
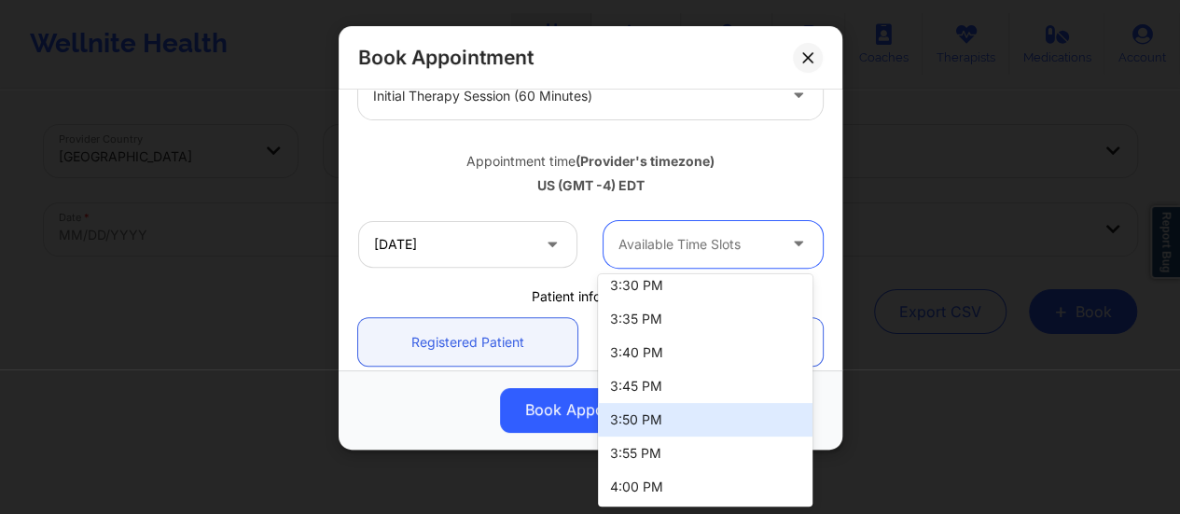
scroll to position [2629, 0]
